Goal: Task Accomplishment & Management: Use online tool/utility

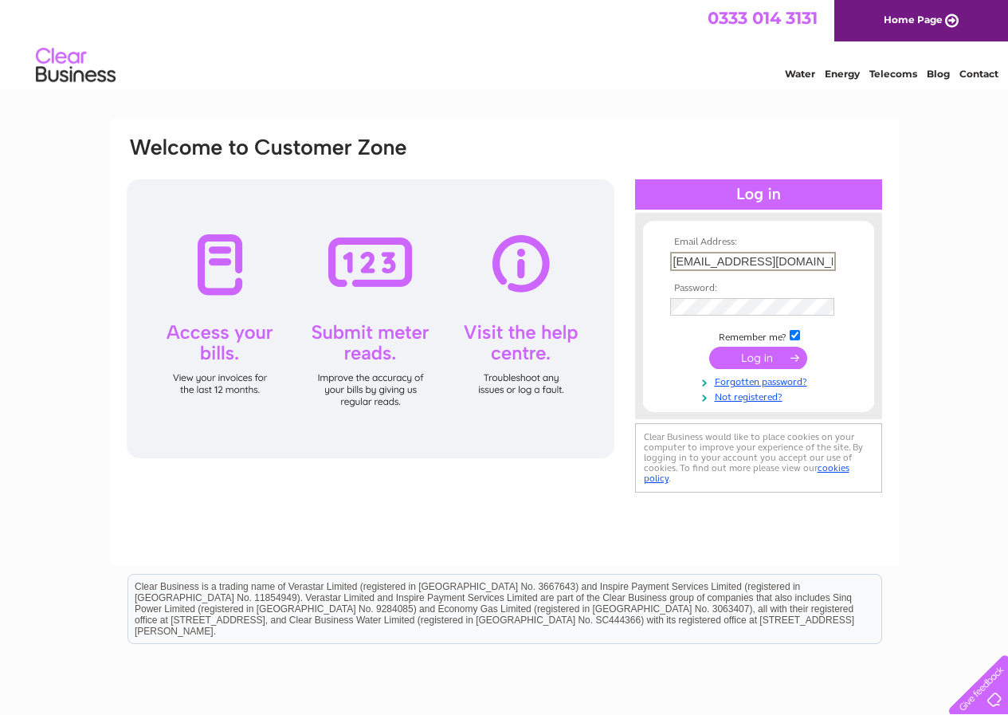
type input "fannyandclara@hotmail.co.uk"
click at [751, 296] on td at bounding box center [758, 306] width 185 height 25
click at [770, 361] on input "submit" at bounding box center [758, 358] width 98 height 22
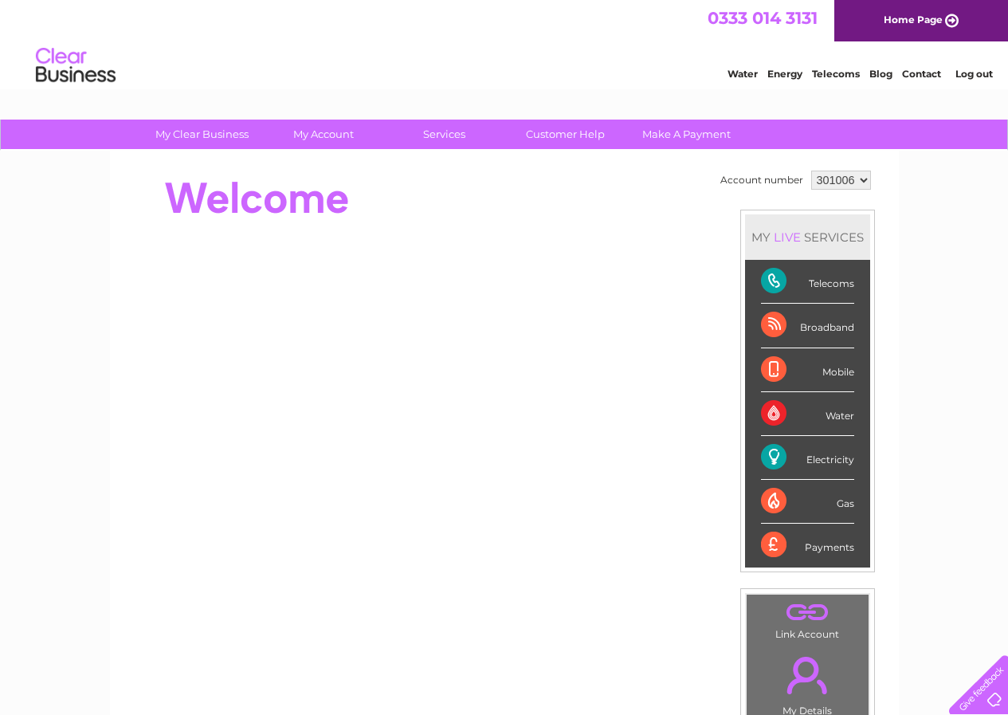
click at [918, 72] on link "Contact" at bounding box center [921, 74] width 39 height 12
click at [561, 135] on link "Customer Help" at bounding box center [565, 134] width 131 height 29
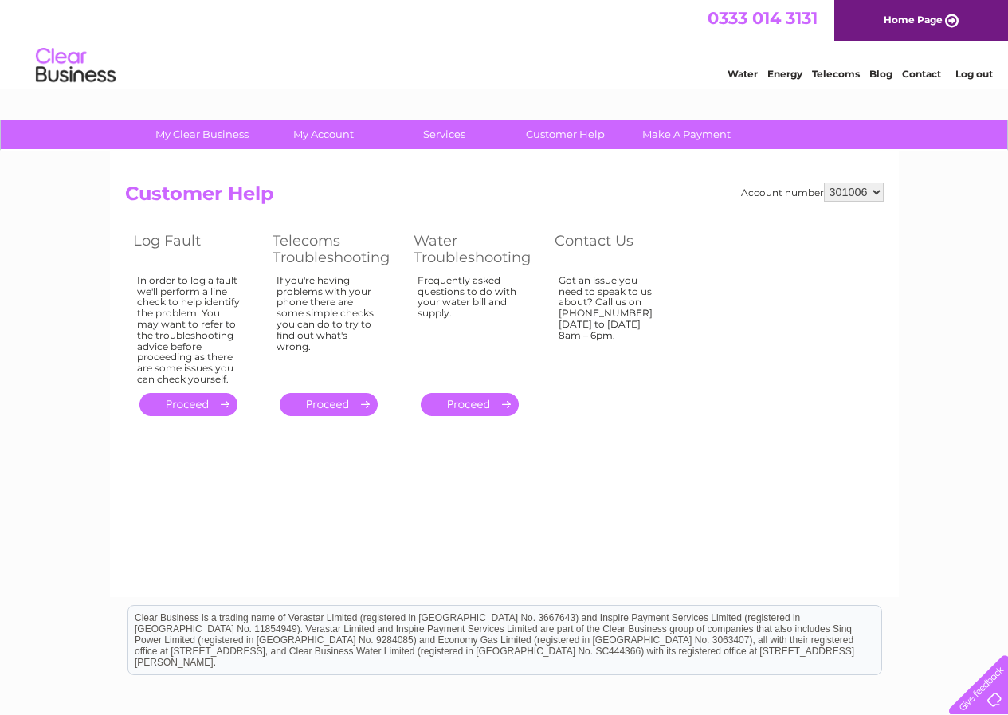
click at [319, 402] on link "." at bounding box center [329, 404] width 98 height 23
click at [220, 395] on link "." at bounding box center [188, 404] width 98 height 23
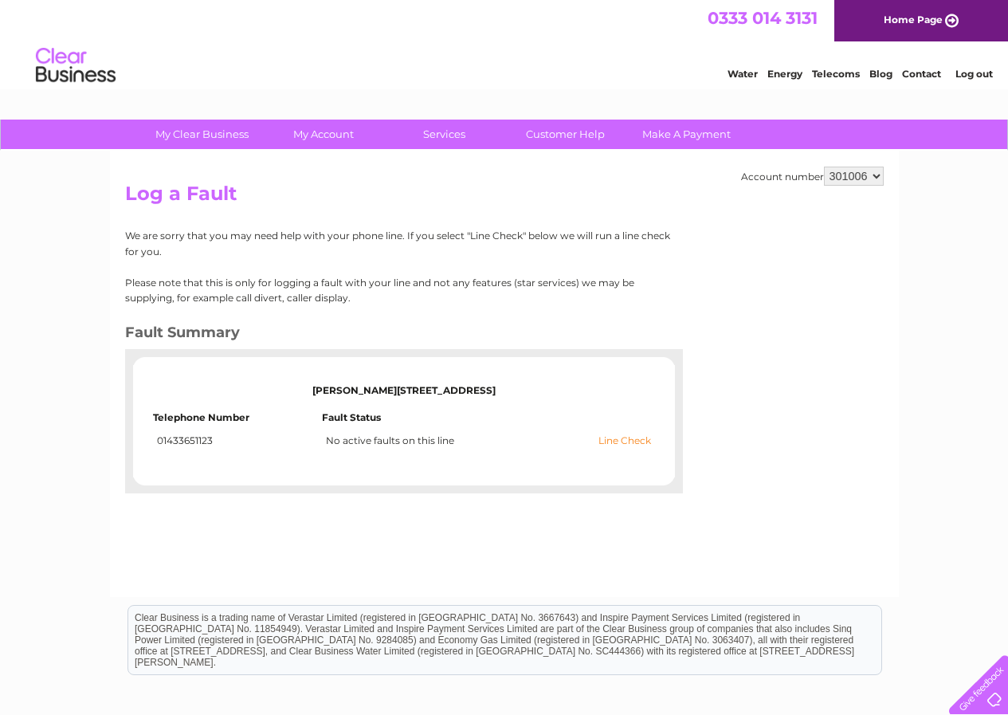
click at [625, 444] on link "Line Check" at bounding box center [624, 440] width 53 height 11
click at [631, 441] on link "Line Check" at bounding box center [624, 440] width 53 height 11
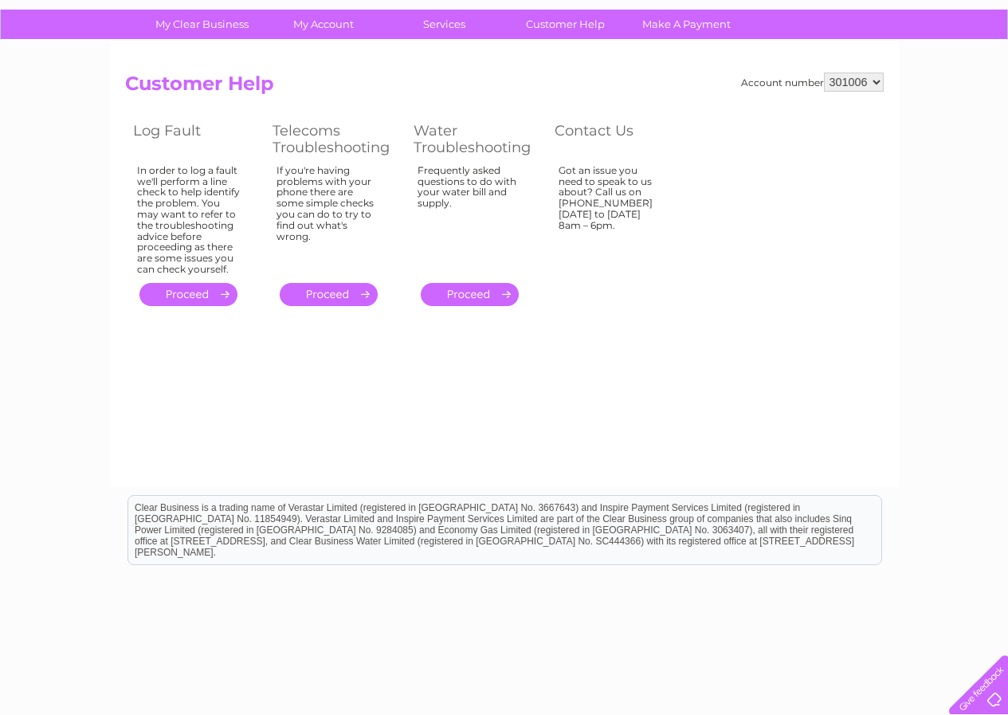
scroll to position [167, 0]
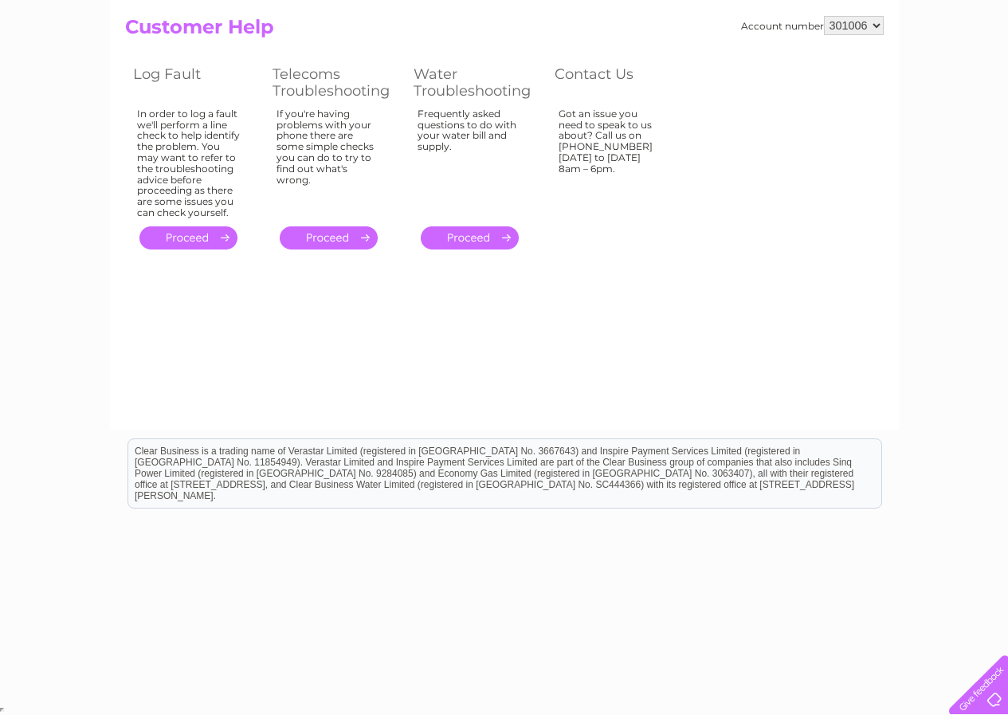
click at [995, 696] on div at bounding box center [975, 681] width 65 height 65
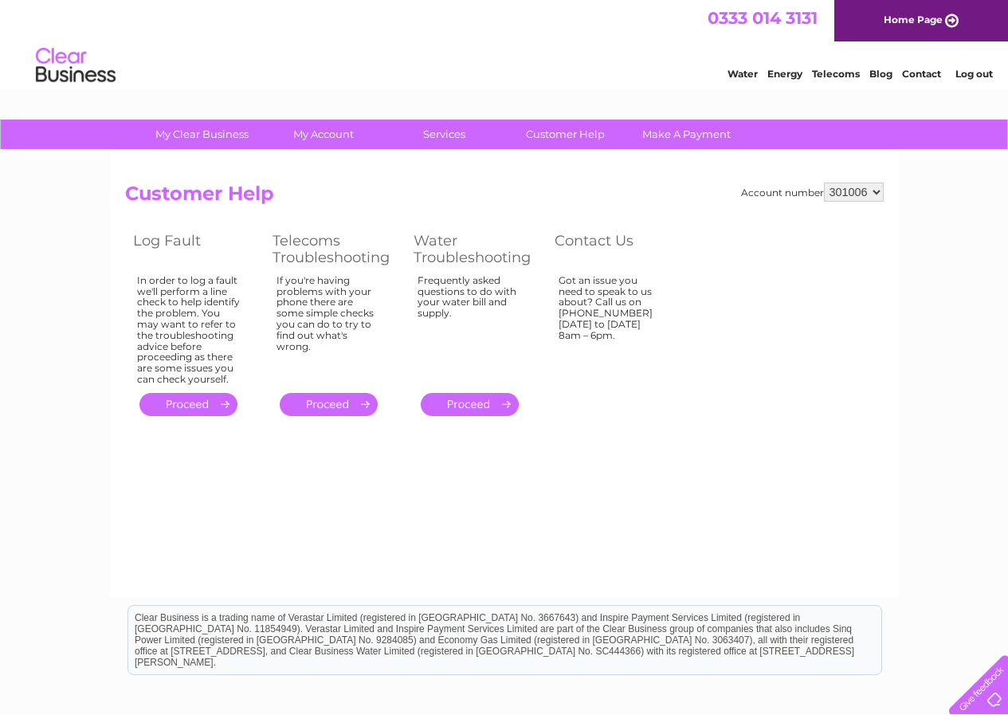
click at [212, 403] on link "." at bounding box center [188, 404] width 98 height 23
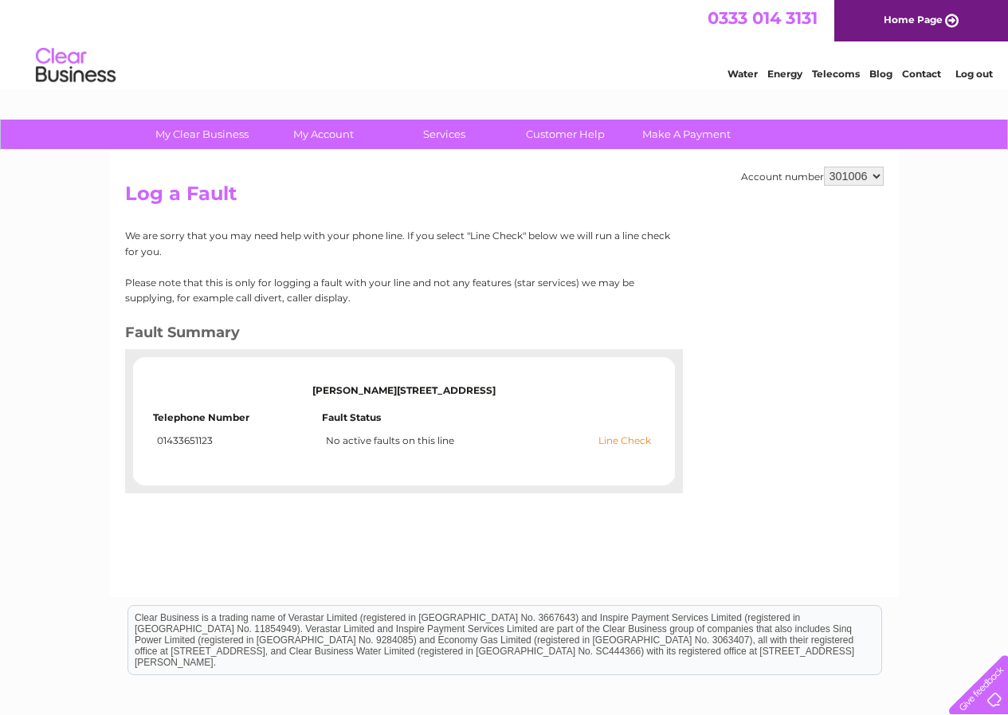
click at [614, 442] on link "Line Check" at bounding box center [624, 440] width 53 height 11
